Goal: Information Seeking & Learning: Learn about a topic

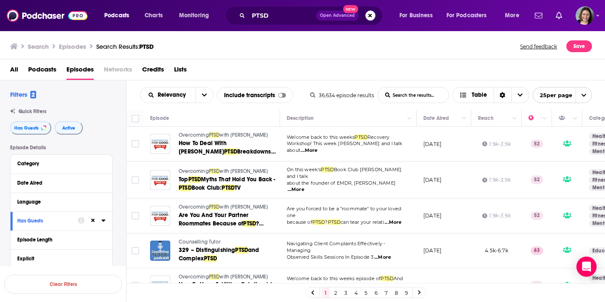
scroll to position [523, 0]
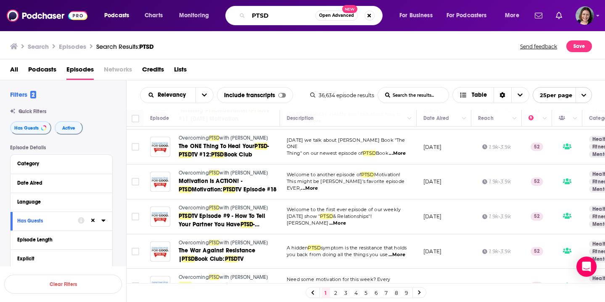
drag, startPoint x: 280, startPoint y: 16, endPoint x: 252, endPoint y: 16, distance: 27.7
click at [252, 16] on input "PTSD" at bounding box center [281, 15] width 67 height 13
type input "a life of greatness"
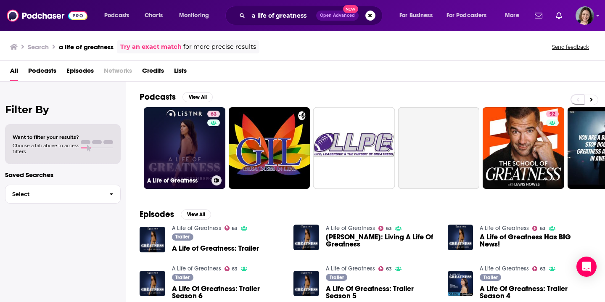
click at [175, 145] on link "63 A Life of Greatness" at bounding box center [185, 148] width 82 height 82
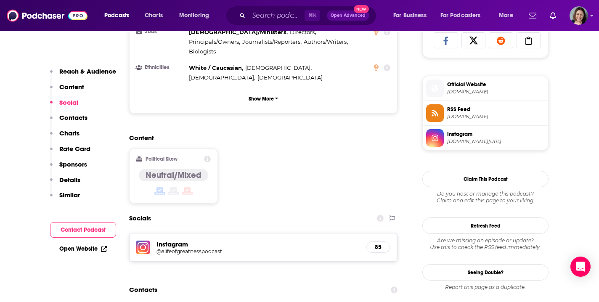
scroll to position [498, 0]
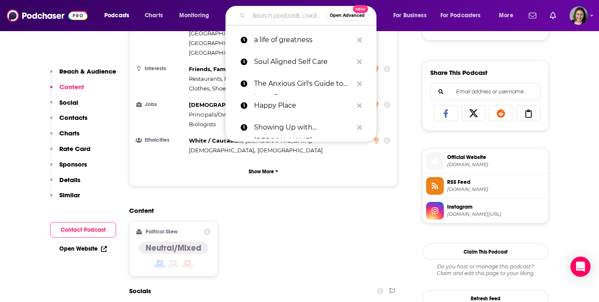
click at [261, 17] on input "Search podcasts, credits, & more..." at bounding box center [286, 15] width 77 height 13
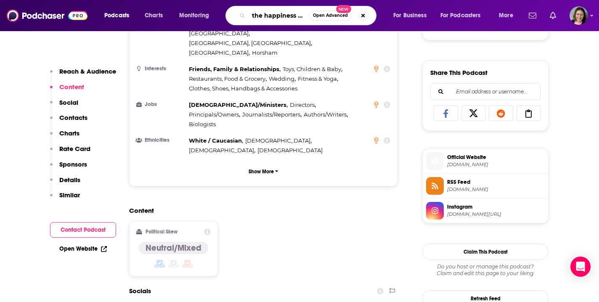
type input "the happiness squad podcast"
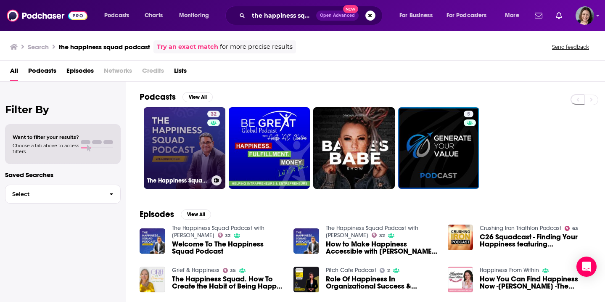
click at [185, 141] on link "32 The Happiness Squad Podcast with [PERSON_NAME]" at bounding box center [185, 148] width 82 height 82
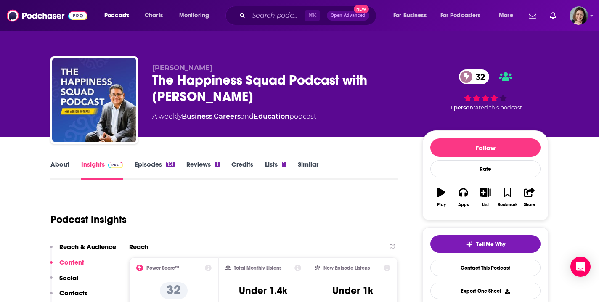
click at [148, 166] on link "Episodes 151" at bounding box center [155, 169] width 40 height 19
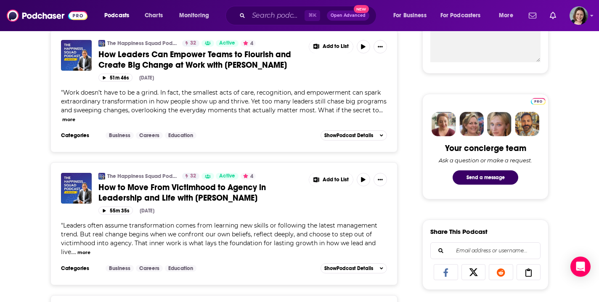
scroll to position [344, 0]
